Goal: Complete application form

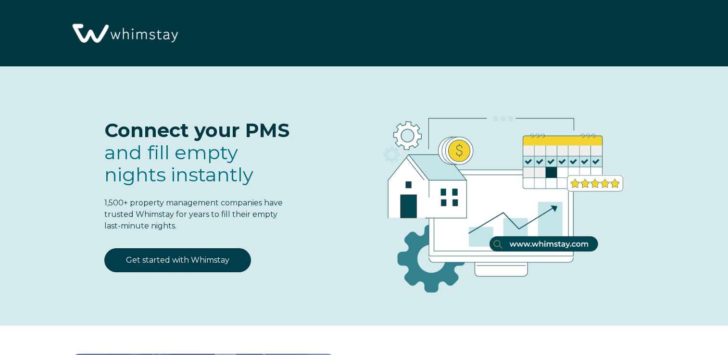
select select "US"
select select "Standard"
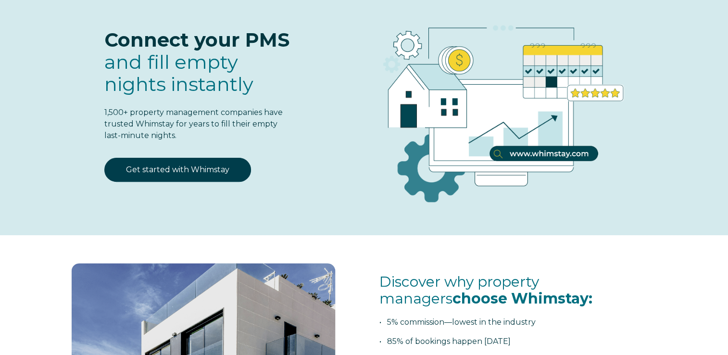
scroll to position [91, 0]
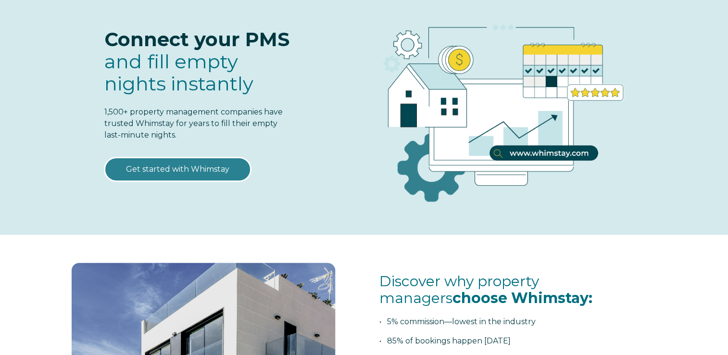
click at [190, 173] on link "Get started with Whimstay" at bounding box center [177, 169] width 147 height 24
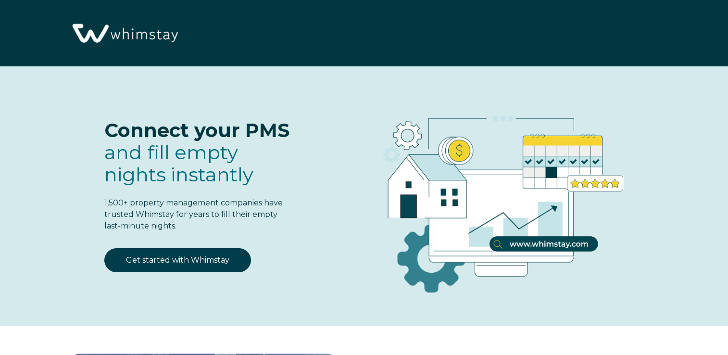
scroll to position [1187, 0]
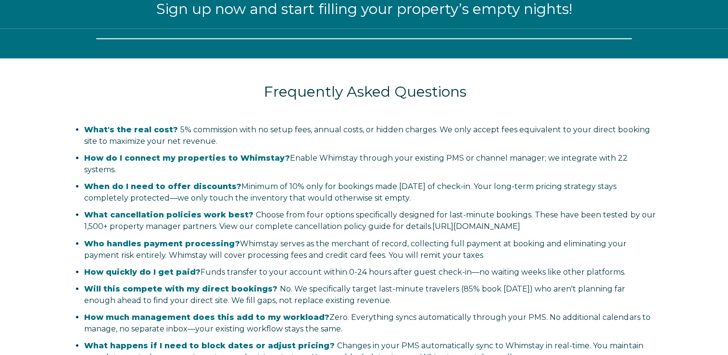
select select "US"
select select "Standard"
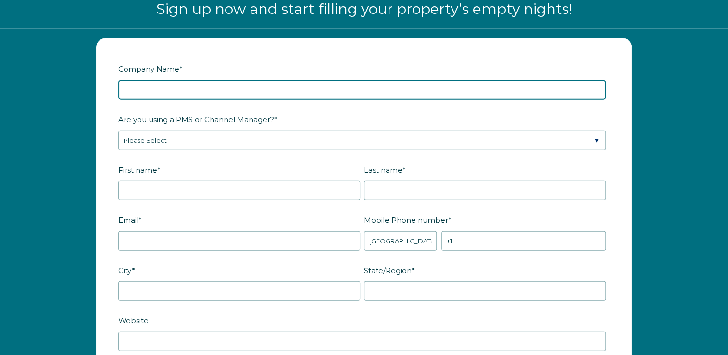
click at [289, 92] on input "Company Name *" at bounding box center [362, 89] width 488 height 19
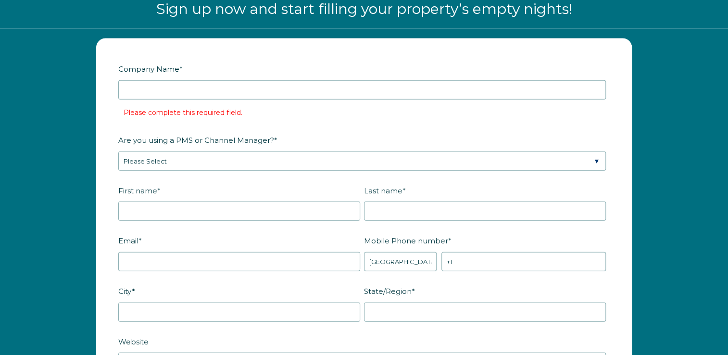
click at [297, 63] on label "Company Name *" at bounding box center [364, 69] width 492 height 17
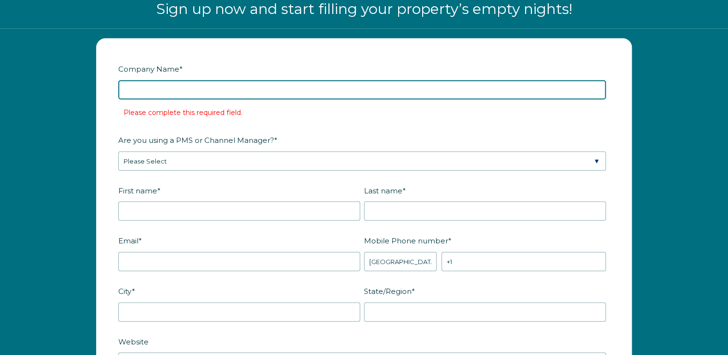
click at [297, 80] on input "Company Name *" at bounding box center [362, 89] width 488 height 19
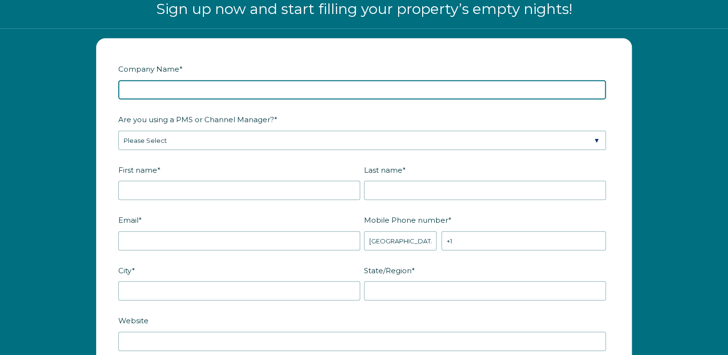
click at [290, 85] on input "Company Name *" at bounding box center [362, 89] width 488 height 19
type input "John Kirtley"
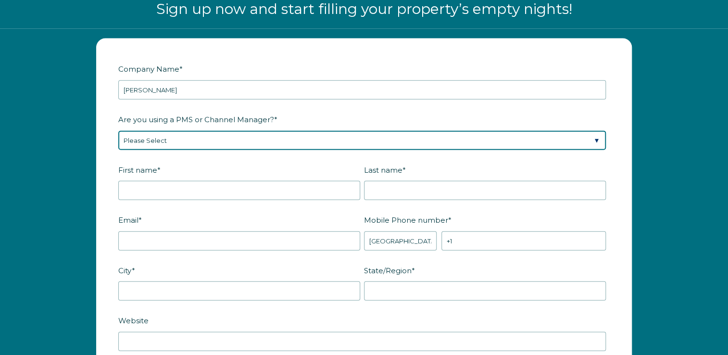
click at [238, 139] on select "Please Select Barefoot BookingPal Boost Brightside CiiRUS Escapia Guesty Hostaw…" at bounding box center [362, 140] width 488 height 19
select select "OwnerRez"
click at [118, 131] on select "Please Select Barefoot BookingPal Boost Brightside CiiRUS Escapia Guesty Hostaw…" at bounding box center [362, 140] width 488 height 19
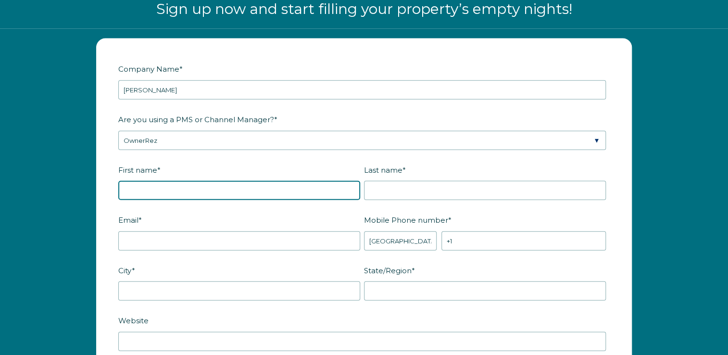
click at [178, 190] on input "First name *" at bounding box center [239, 190] width 242 height 19
type input "John"
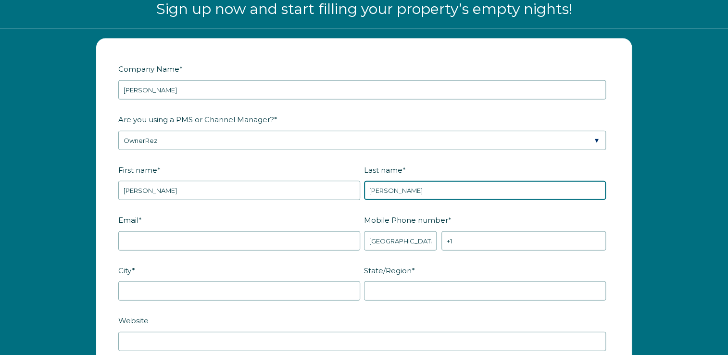
type input "Kirtley"
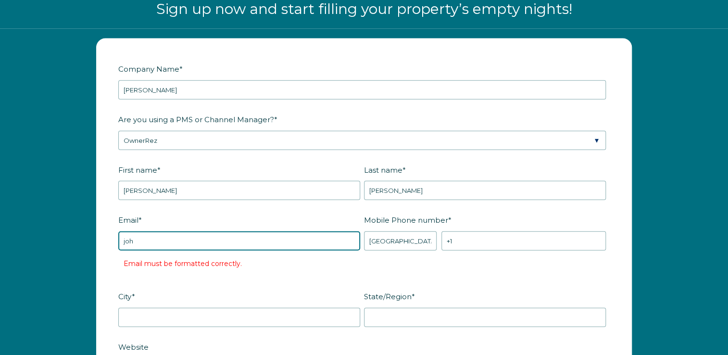
type input "johnk0411@gmail.com"
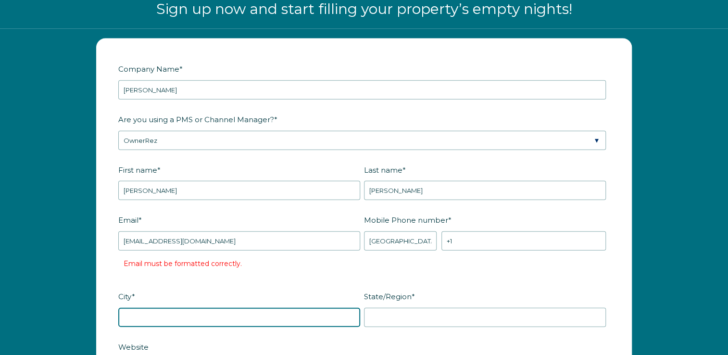
type input "Asheville"
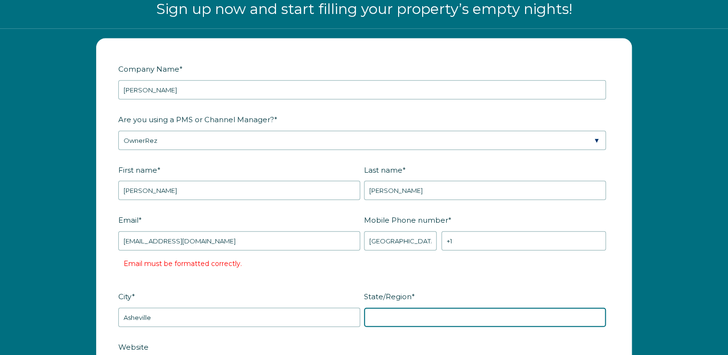
type input "NC"
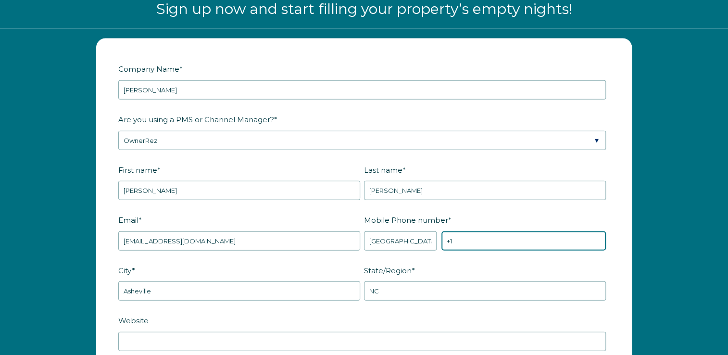
click at [465, 236] on input "+1" at bounding box center [524, 240] width 165 height 19
click at [477, 241] on input "+1" at bounding box center [524, 240] width 165 height 19
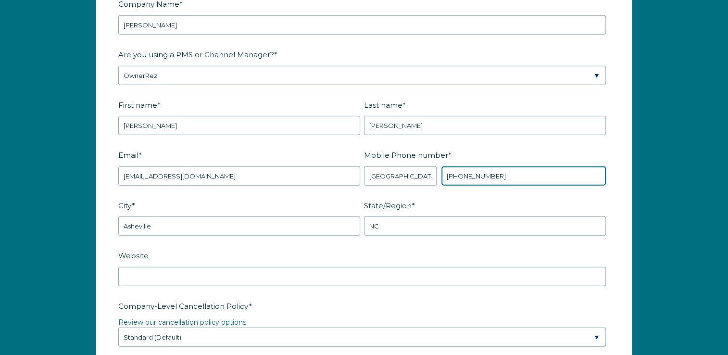
scroll to position [1348, 0]
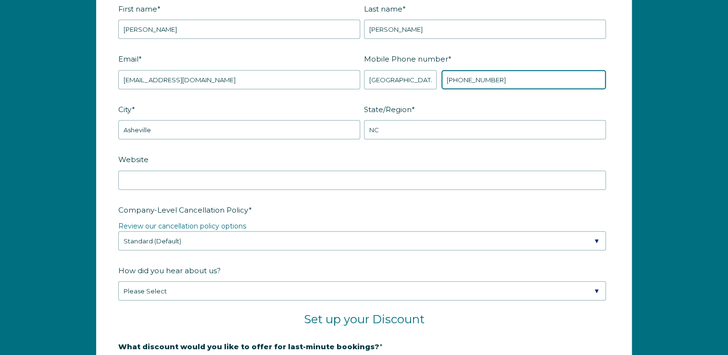
type input "+1 8287132871"
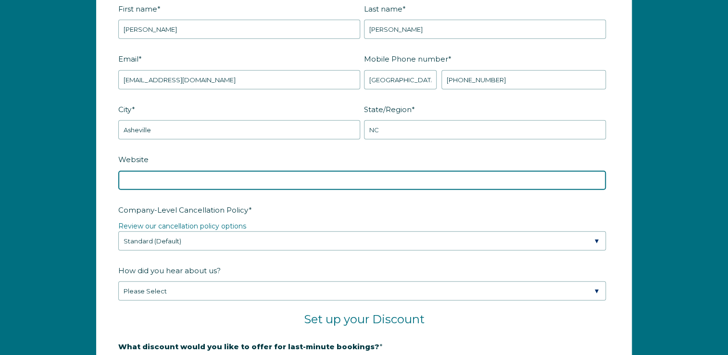
click at [210, 179] on input "Website" at bounding box center [362, 180] width 488 height 19
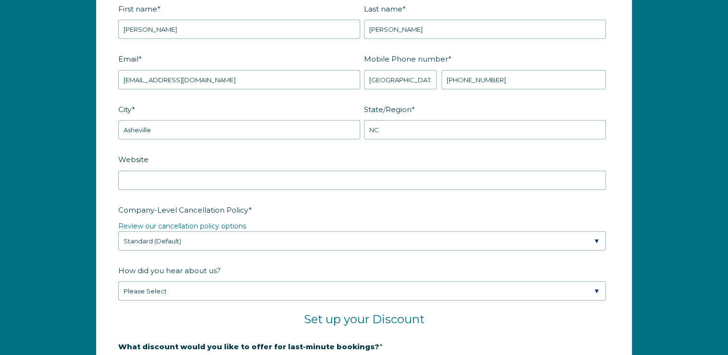
click at [101, 164] on form "Company Name * John Kirtley Are you using a PMS or Channel Manager? * Please Se…" at bounding box center [364, 234] width 535 height 712
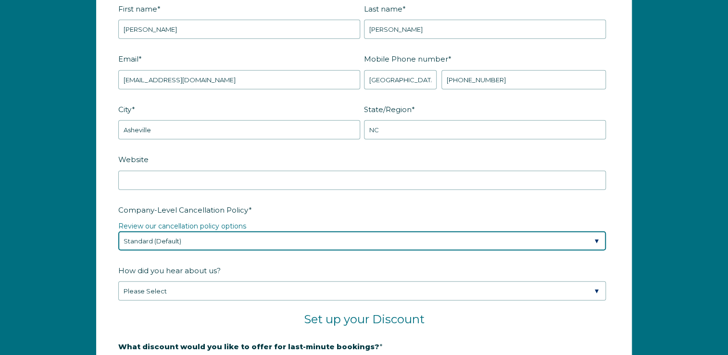
click at [219, 237] on select "Please Select Partial Standard (Default) Moderate Strict" at bounding box center [362, 240] width 488 height 19
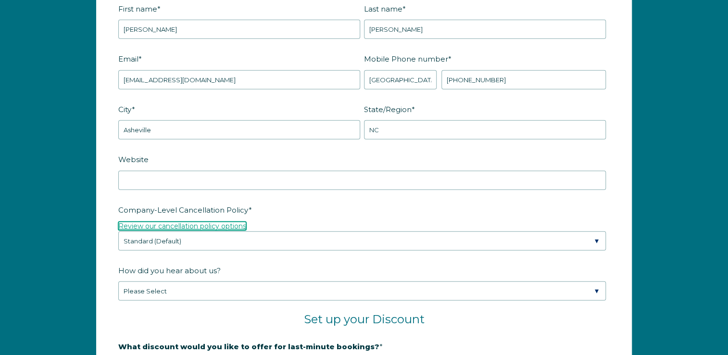
click at [132, 222] on link "Review our cancellation policy options" at bounding box center [182, 226] width 128 height 9
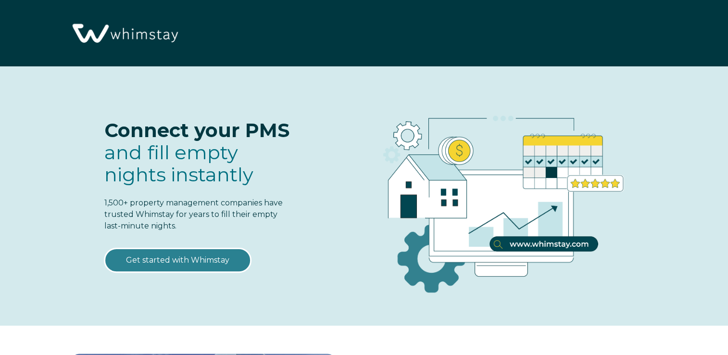
select select "US"
select select "Standard"
click at [166, 262] on link "Get started with Whimstay" at bounding box center [177, 260] width 147 height 24
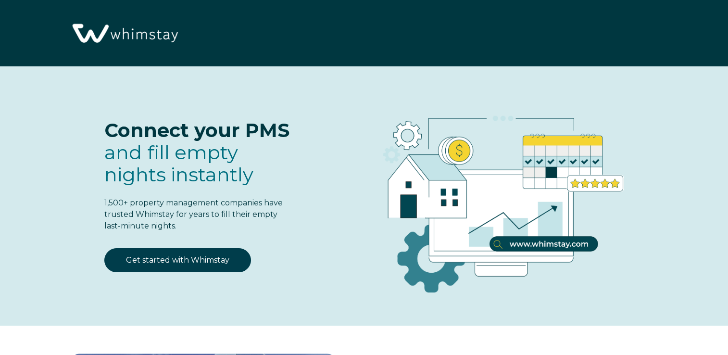
select select "US"
select select "Standard"
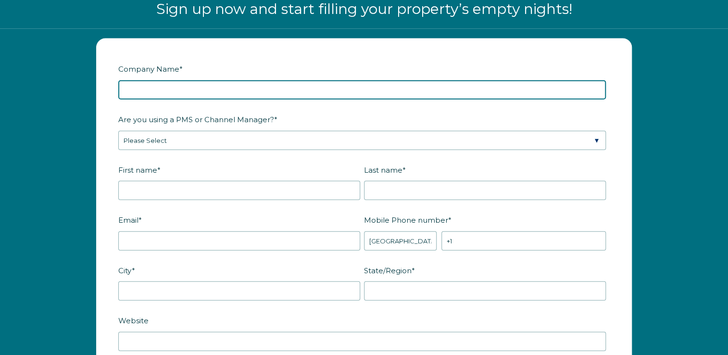
click at [229, 84] on input "Company Name *" at bounding box center [362, 89] width 488 height 19
type input "John Kirtley"
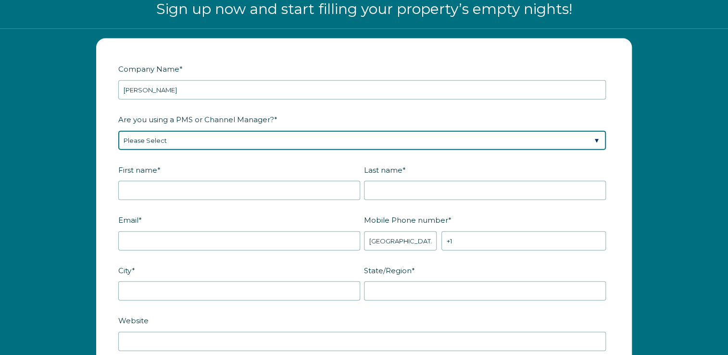
click at [189, 140] on select "Please Select Barefoot BookingPal Boost Brightside CiiRUS Escapia Guesty Hostaw…" at bounding box center [362, 140] width 488 height 19
select select "OwnerRez"
click at [118, 131] on select "Please Select Barefoot BookingPal Boost Brightside CiiRUS Escapia Guesty Hostaw…" at bounding box center [362, 140] width 488 height 19
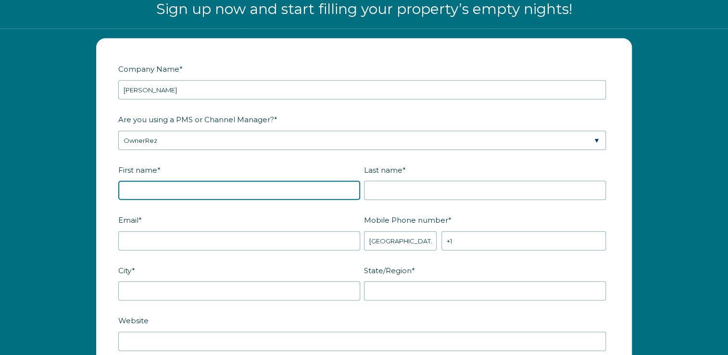
click at [189, 186] on input "First name *" at bounding box center [239, 190] width 242 height 19
type input "John"
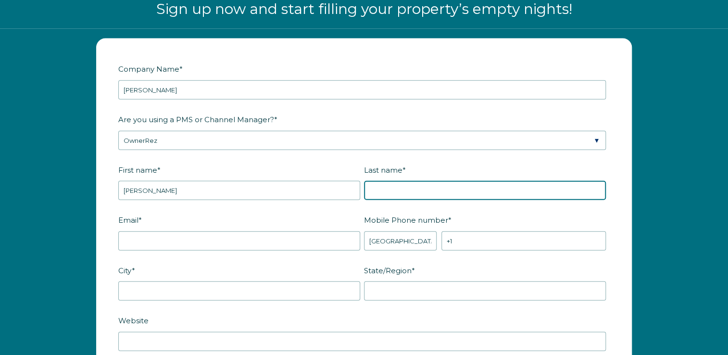
type input "Kirtley"
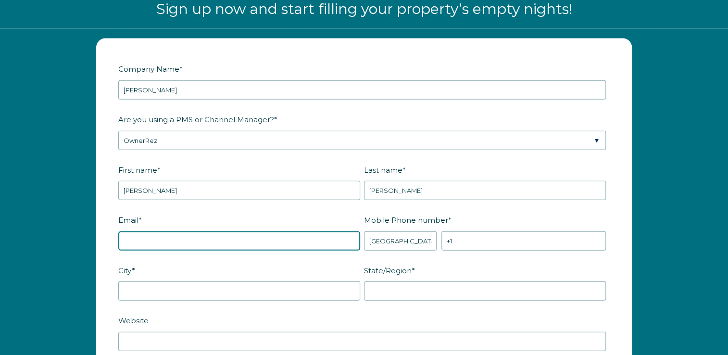
type input "johnk0411@gmail.com"
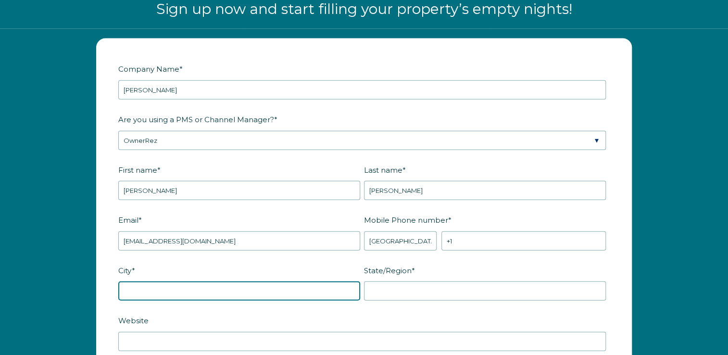
type input "Asheville"
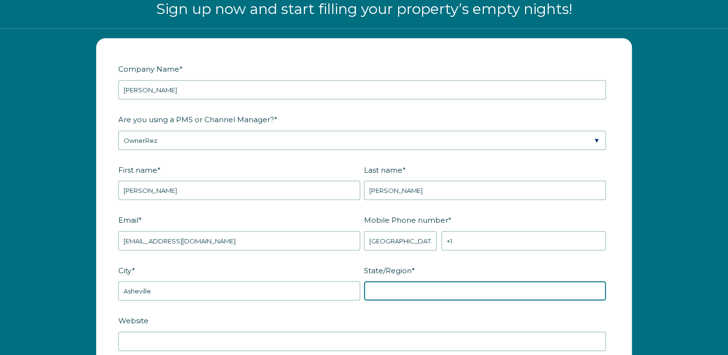
type input "NC"
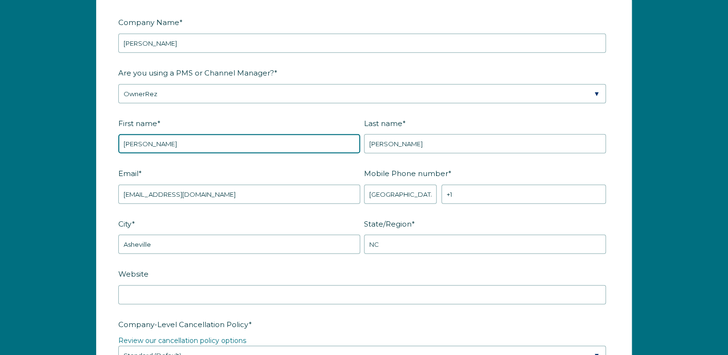
scroll to position [1244, 0]
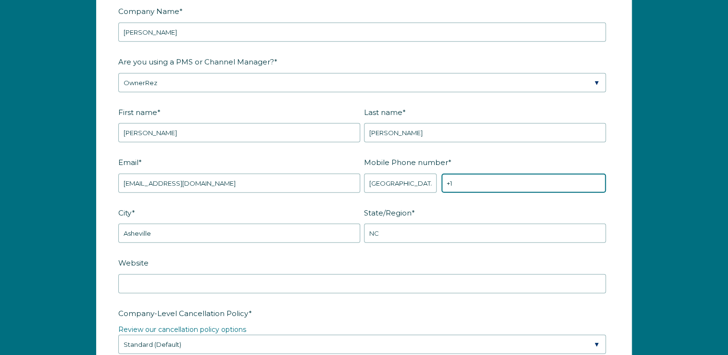
click at [513, 181] on input "+1" at bounding box center [524, 183] width 165 height 19
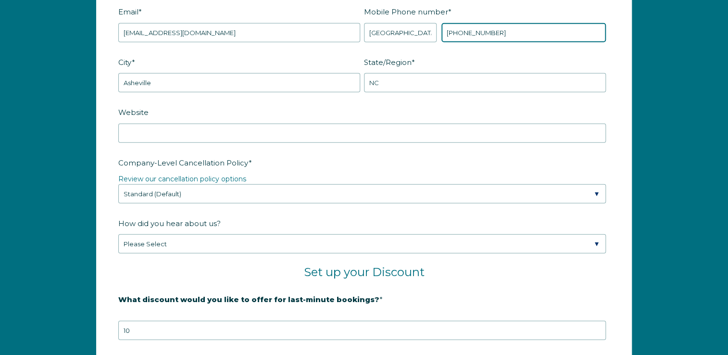
scroll to position [1397, 0]
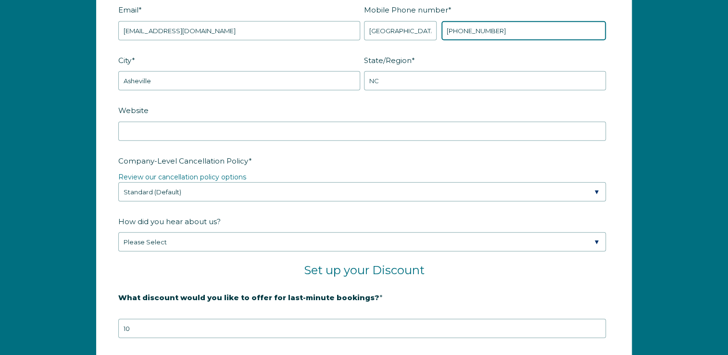
type input "+1 8287132871"
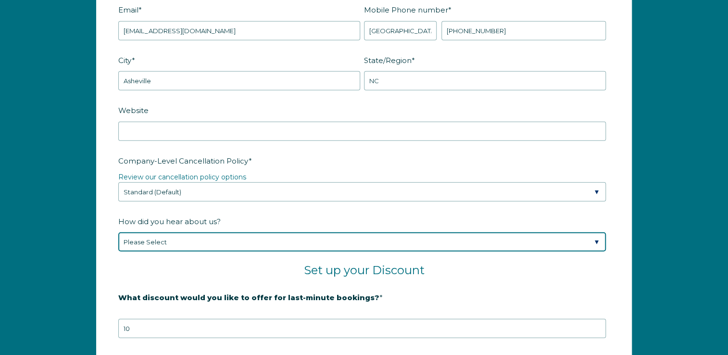
click at [185, 238] on select "Please Select Found Whimstay through a Google search Spoke to a Whimstay salesp…" at bounding box center [362, 241] width 488 height 19
select select "Podcast"
click at [118, 232] on select "Please Select Found Whimstay through a Google search Spoke to a Whimstay salesp…" at bounding box center [362, 241] width 488 height 19
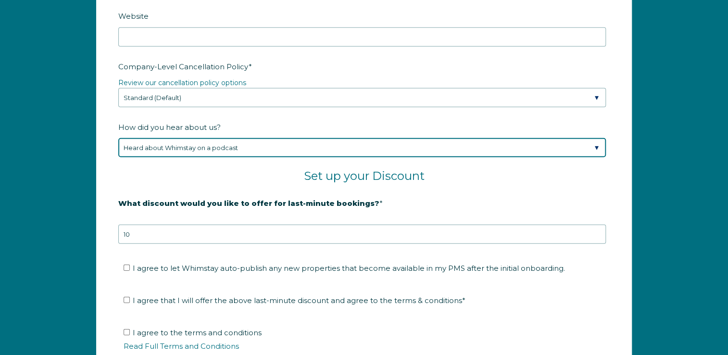
scroll to position [1490, 0]
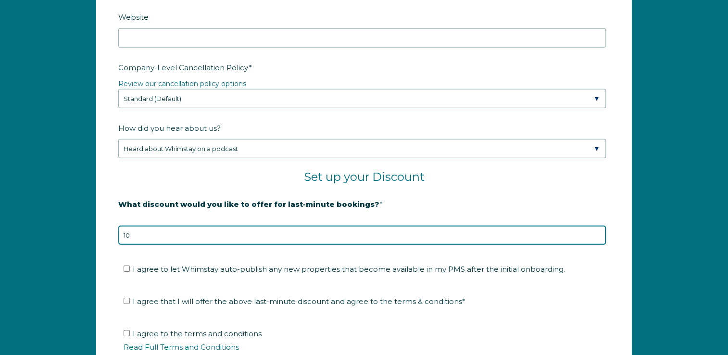
drag, startPoint x: 140, startPoint y: 232, endPoint x: 99, endPoint y: 230, distance: 41.4
click at [99, 230] on form "Company Name * John Kirtley Are you using a PMS or Channel Manager? * Please Se…" at bounding box center [364, 91] width 535 height 712
type input "20"
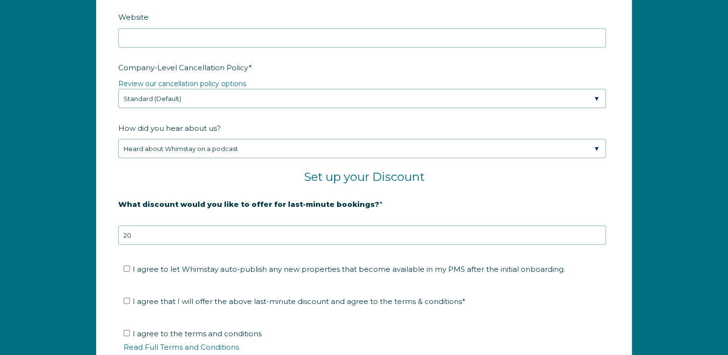
click at [112, 233] on form "Company Name * John Kirtley Are you using a PMS or Channel Manager? * Please Se…" at bounding box center [364, 91] width 535 height 712
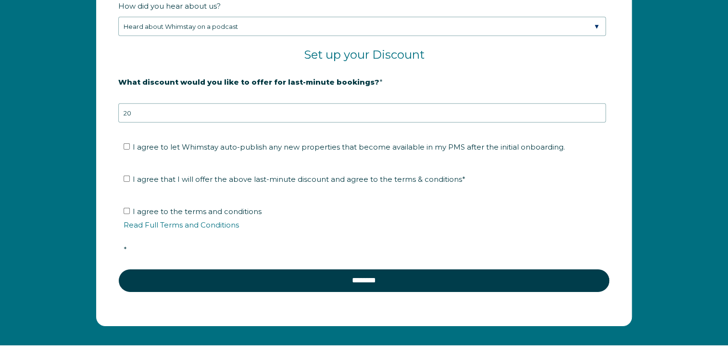
scroll to position [1615, 0]
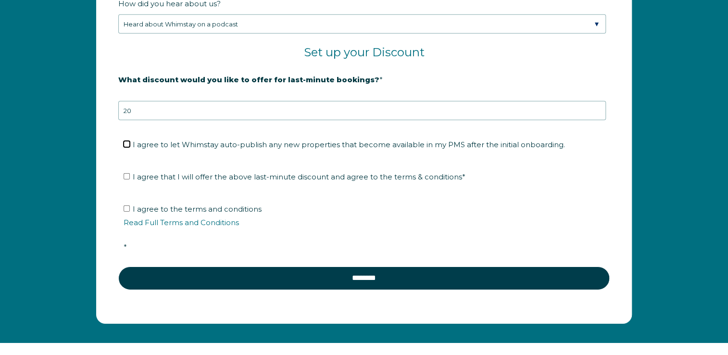
click at [126, 142] on input "I agree to let Whimstay auto-publish any new properties that become available i…" at bounding box center [127, 144] width 6 height 6
checkbox input "true"
click at [128, 174] on input "I agree that I will offer the above last-minute discount and agree to the terms…" at bounding box center [127, 176] width 6 height 6
checkbox input "true"
click at [128, 208] on input "I agree to the terms and conditions Read Full Terms and Conditions *" at bounding box center [127, 208] width 6 height 6
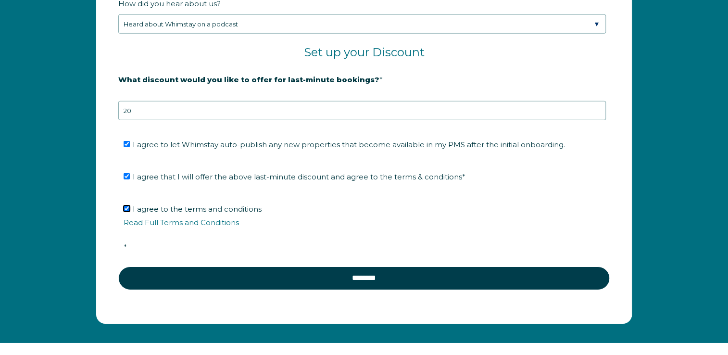
checkbox input "true"
click at [147, 243] on li "I agree to the terms and conditions Read Full Terms and Conditions *" at bounding box center [368, 228] width 488 height 53
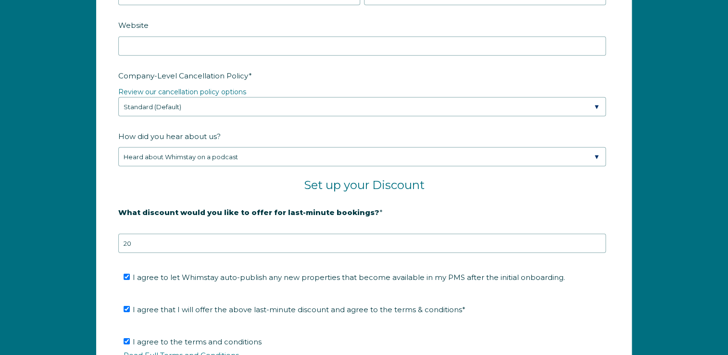
scroll to position [1489, 0]
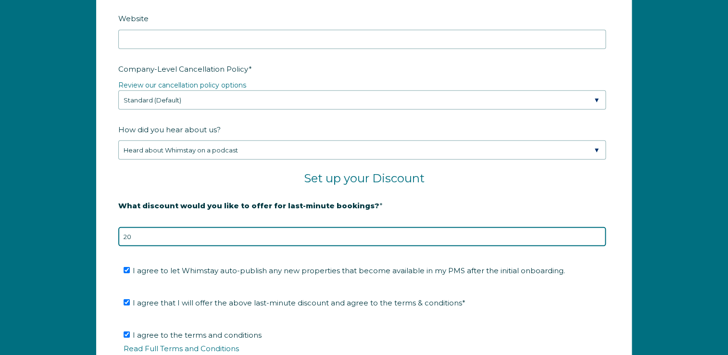
click at [135, 239] on input "20" at bounding box center [362, 236] width 488 height 19
drag, startPoint x: 134, startPoint y: 233, endPoint x: 109, endPoint y: 234, distance: 24.6
click at [109, 234] on form "Company Name * John Kirtley Are you using a PMS or Channel Manager? * Please Se…" at bounding box center [364, 93] width 535 height 712
type input "10"
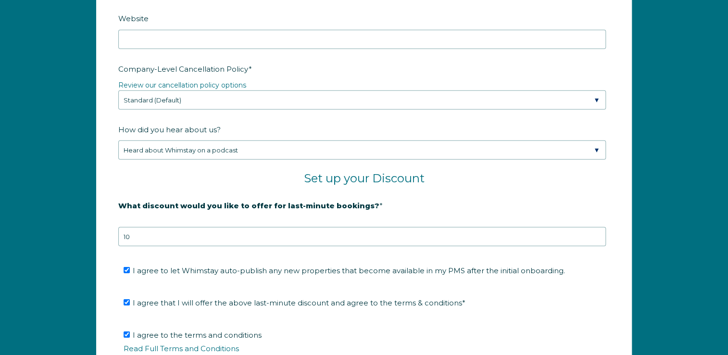
click at [113, 213] on form "Company Name * John Kirtley Are you using a PMS or Channel Manager? * Please Se…" at bounding box center [364, 93] width 535 height 712
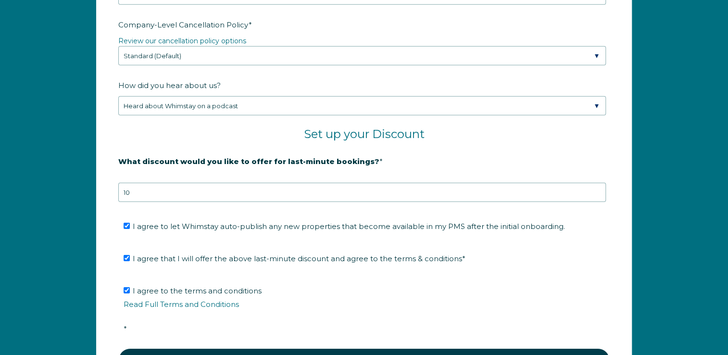
scroll to position [1650, 0]
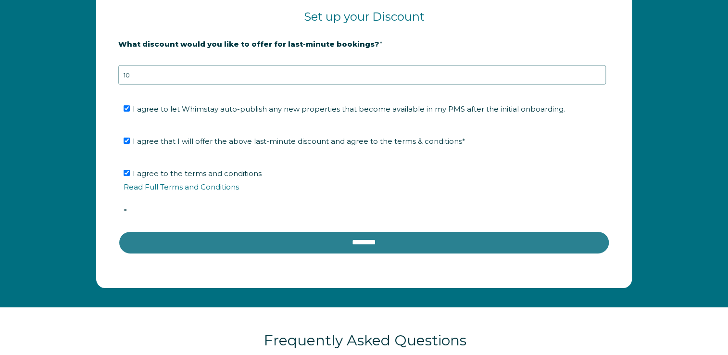
drag, startPoint x: 342, startPoint y: 235, endPoint x: 360, endPoint y: 172, distance: 65.9
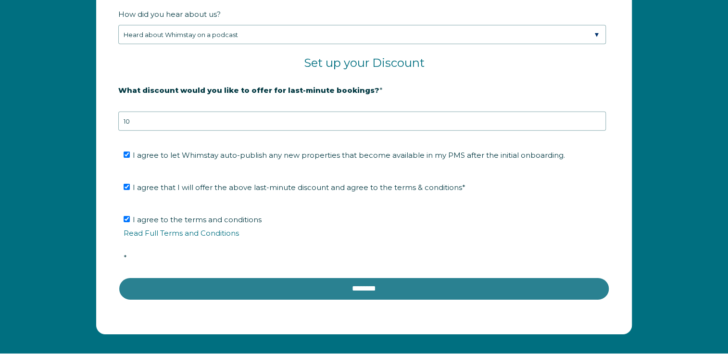
scroll to position [1581, 0]
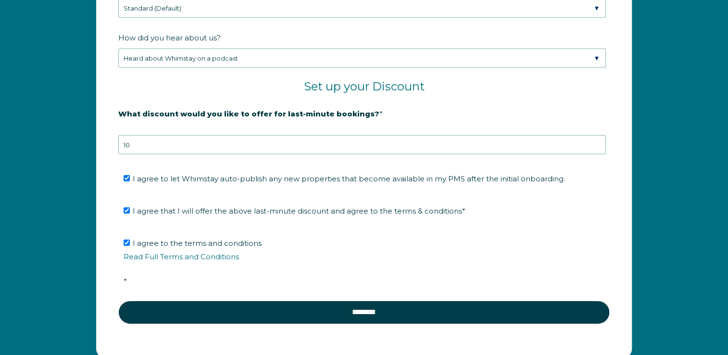
click at [125, 277] on span "*" at bounding box center [125, 281] width 3 height 9
click at [125, 246] on input "I agree to the terms and conditions Read Full Terms and Conditions *" at bounding box center [127, 243] width 6 height 6
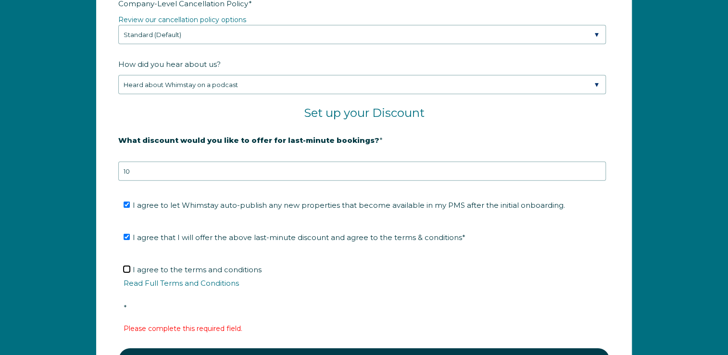
scroll to position [1696, 0]
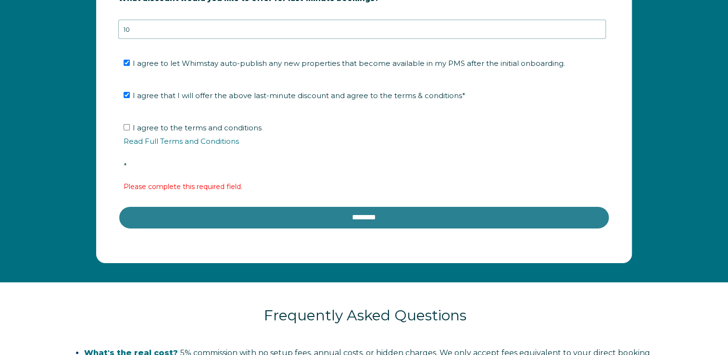
click at [314, 209] on input "********" at bounding box center [364, 217] width 492 height 23
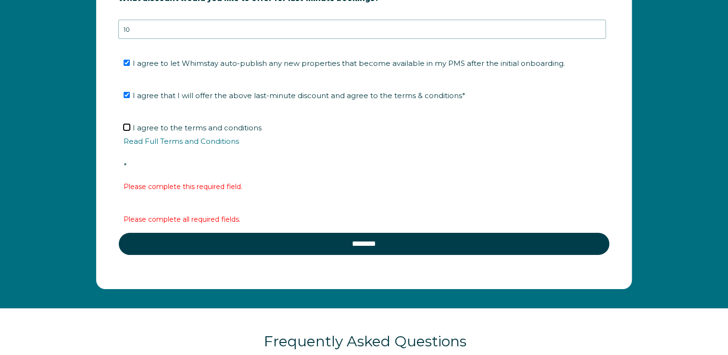
click at [126, 128] on input "I agree to the terms and conditions Read Full Terms and Conditions *" at bounding box center [127, 127] width 6 height 6
checkbox input "true"
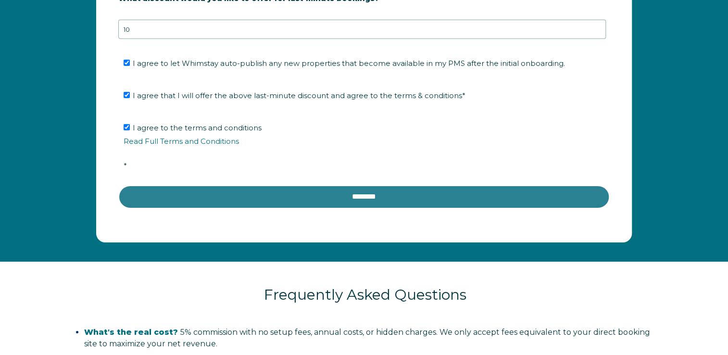
click at [257, 190] on input "********" at bounding box center [364, 196] width 492 height 23
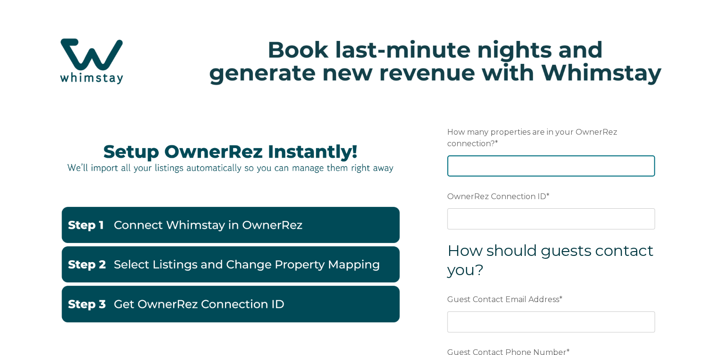
click at [476, 169] on input "How many properties are in your OwnerRez connection? *" at bounding box center [551, 165] width 208 height 21
type input "1"
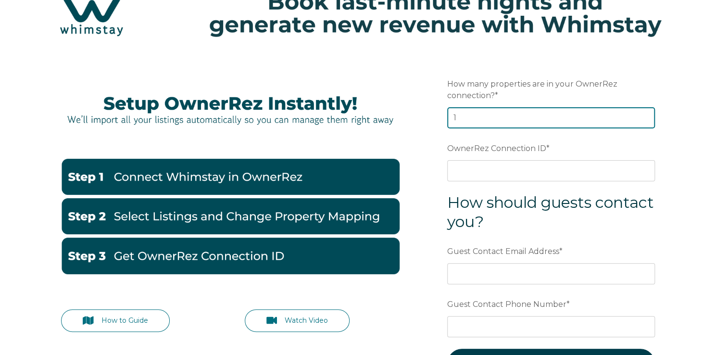
scroll to position [48, 0]
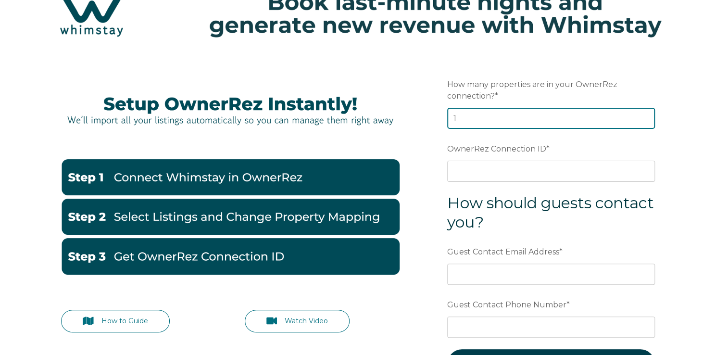
drag, startPoint x: 454, startPoint y: 119, endPoint x: 430, endPoint y: 116, distance: 24.6
click at [430, 116] on form "Preferred language Email How many properties are in your OwnerRez connection? *…" at bounding box center [551, 232] width 251 height 357
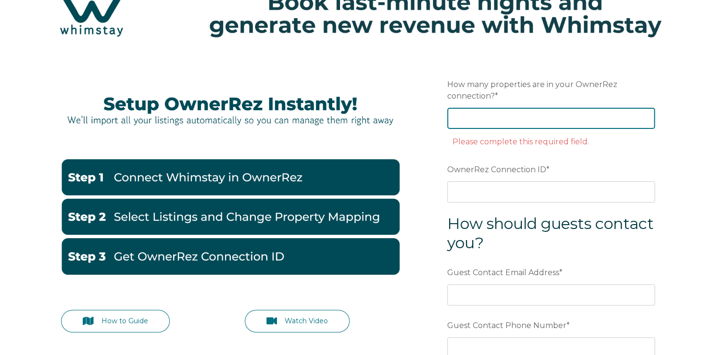
click at [492, 115] on input "How many properties are in your OwnerRez connection? *" at bounding box center [551, 118] width 208 height 21
type input "1"
